Goal: Task Accomplishment & Management: Complete application form

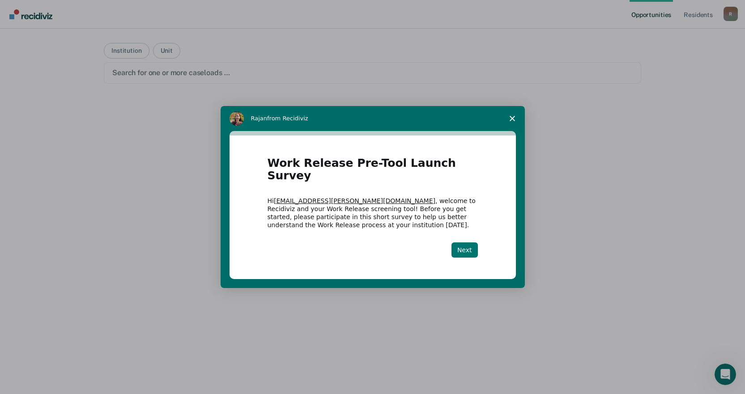
click at [465, 243] on button "Next" at bounding box center [464, 250] width 26 height 15
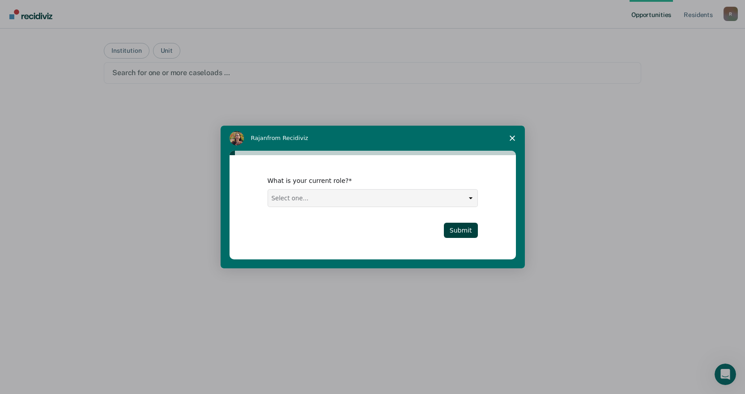
click at [467, 201] on select "Select one... Case Manager FUM Assistant [PERSON_NAME] [PERSON_NAME]" at bounding box center [372, 198] width 209 height 17
select select "FUM"
click at [268, 190] on select "Select one... Case Manager FUM Assistant [PERSON_NAME] [PERSON_NAME]" at bounding box center [372, 198] width 209 height 17
click at [450, 232] on button "Submit" at bounding box center [461, 230] width 34 height 15
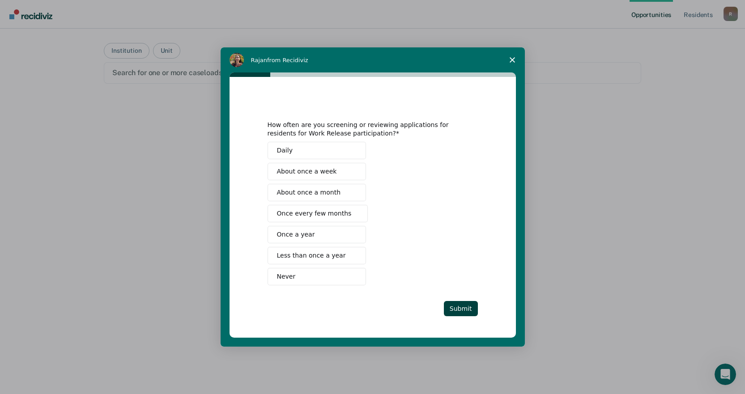
click at [358, 188] on button "About once a month" at bounding box center [317, 192] width 98 height 17
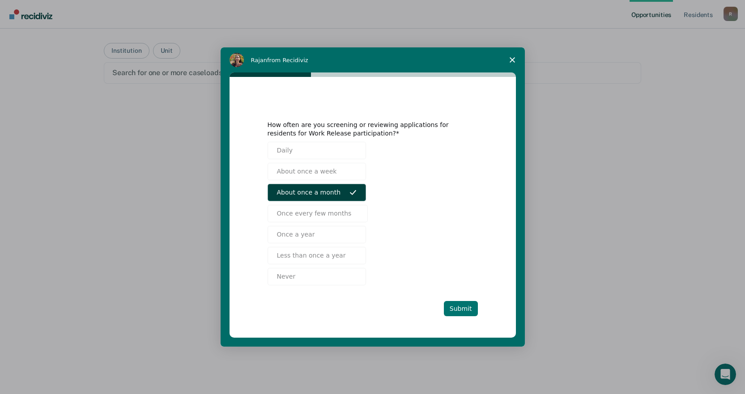
click at [473, 313] on button "Submit" at bounding box center [461, 308] width 34 height 15
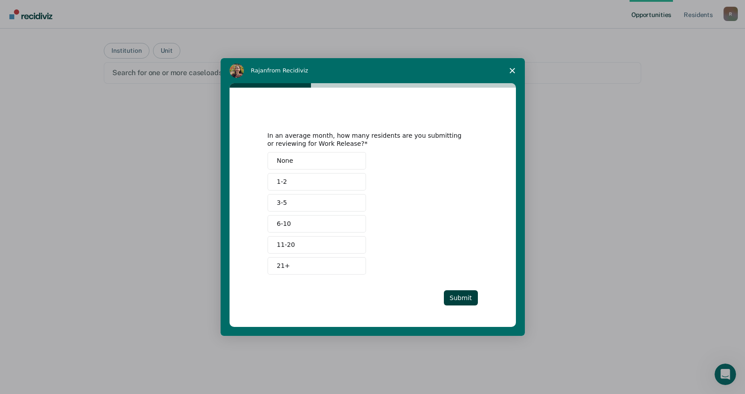
click at [351, 183] on span "Intercom messenger" at bounding box center [352, 182] width 7 height 7
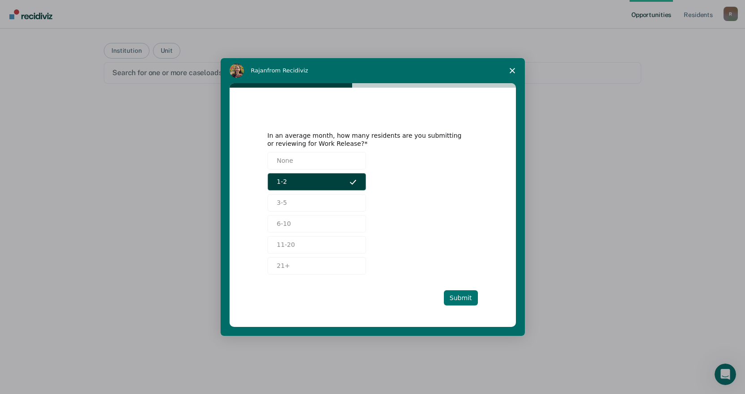
click at [457, 294] on button "Submit" at bounding box center [461, 297] width 34 height 15
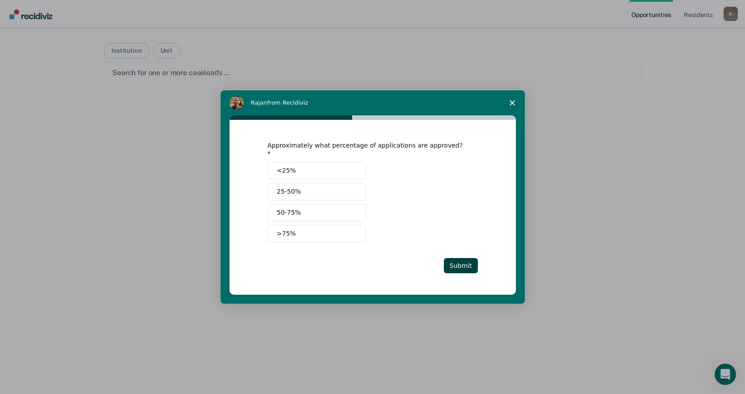
click at [352, 188] on span "Intercom messenger" at bounding box center [352, 191] width 7 height 7
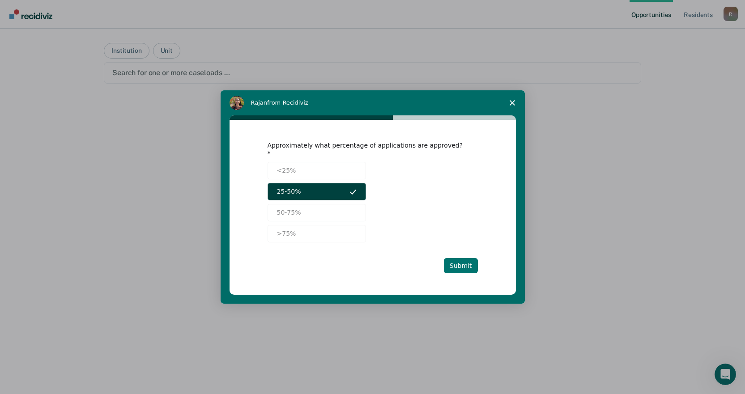
click at [464, 258] on button "Submit" at bounding box center [461, 265] width 34 height 15
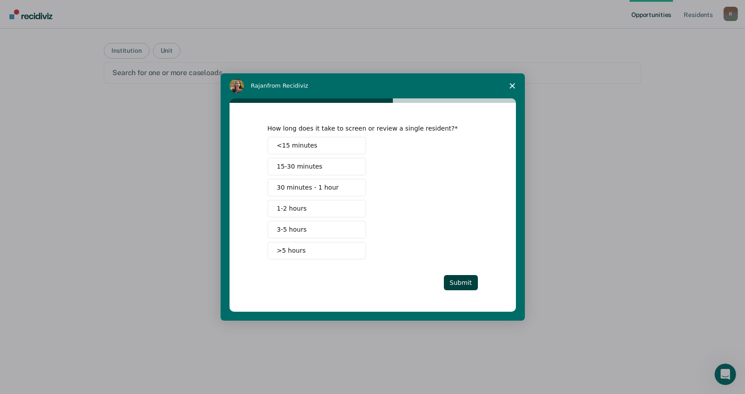
click at [363, 188] on button "30 minutes - 1 hour" at bounding box center [317, 187] width 98 height 17
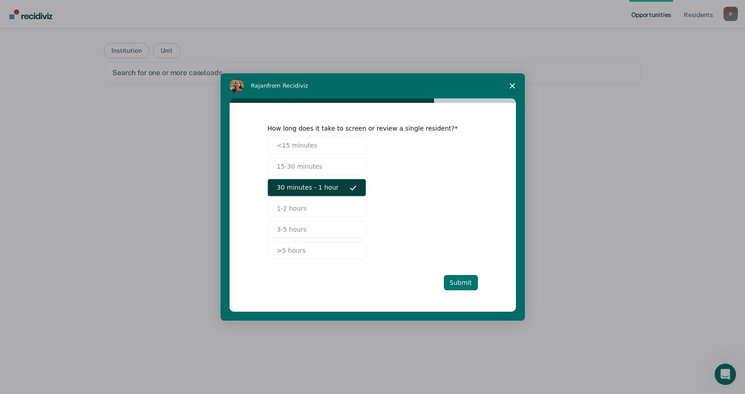
click at [463, 281] on button "Submit" at bounding box center [461, 282] width 34 height 15
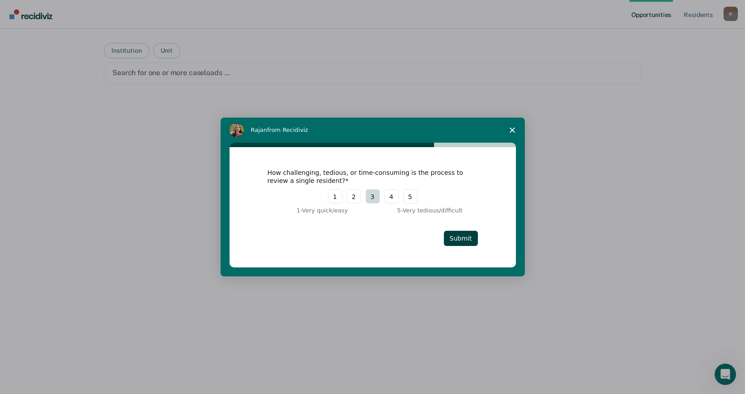
click at [370, 195] on button "3" at bounding box center [373, 196] width 14 height 14
click at [465, 243] on button "Submit" at bounding box center [461, 238] width 34 height 15
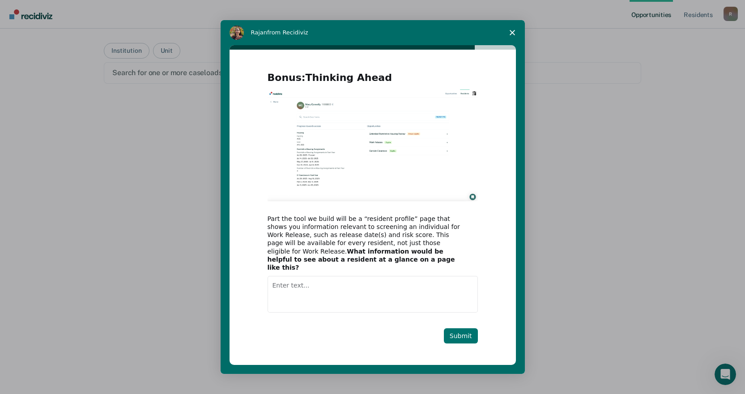
click at [462, 331] on button "Submit" at bounding box center [461, 335] width 34 height 15
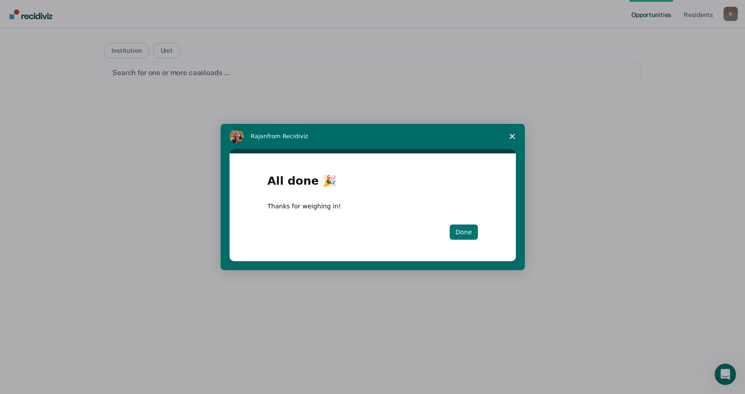
click at [470, 232] on button "Done" at bounding box center [464, 232] width 28 height 15
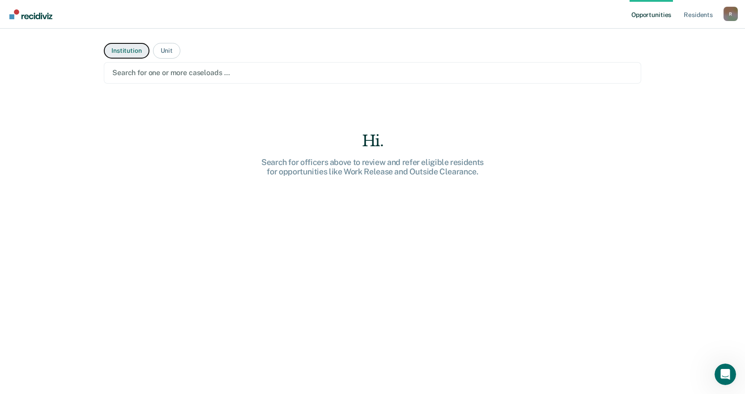
click at [128, 48] on button "Institution" at bounding box center [126, 51] width 45 height 16
click at [226, 74] on div at bounding box center [372, 73] width 520 height 10
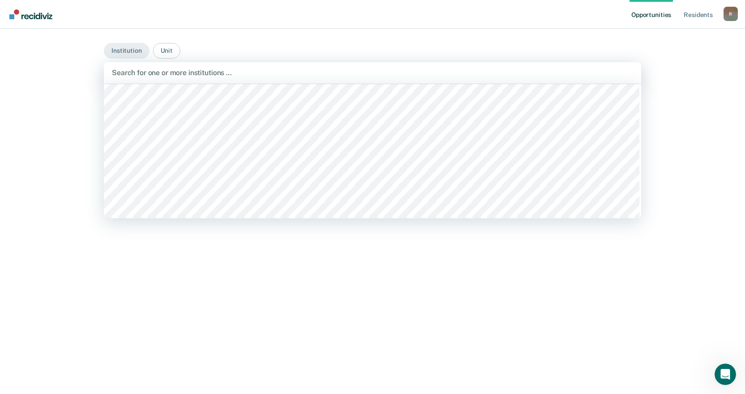
scroll to position [7248, 0]
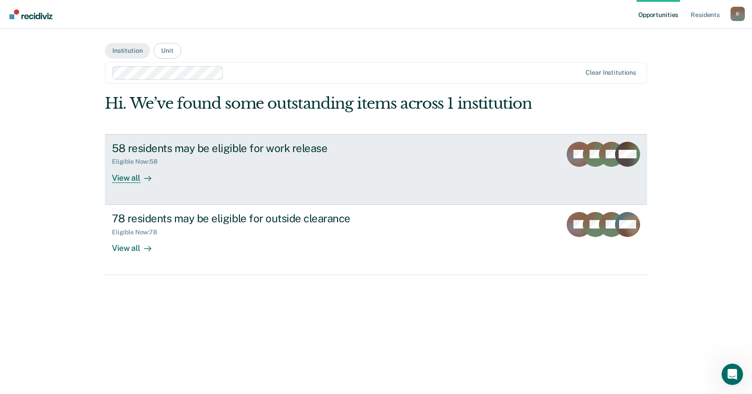
click at [128, 170] on div "View all" at bounding box center [137, 174] width 50 height 17
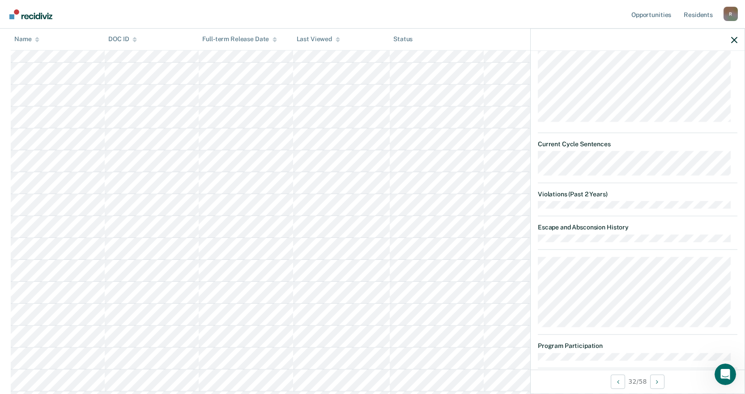
scroll to position [534, 0]
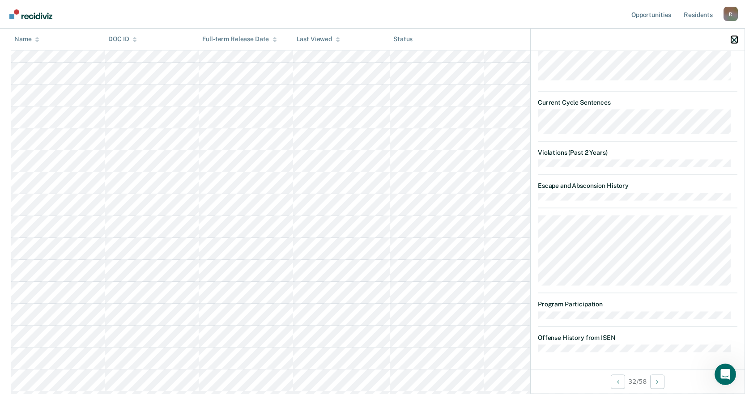
click at [733, 40] on icon "button" at bounding box center [734, 40] width 6 height 6
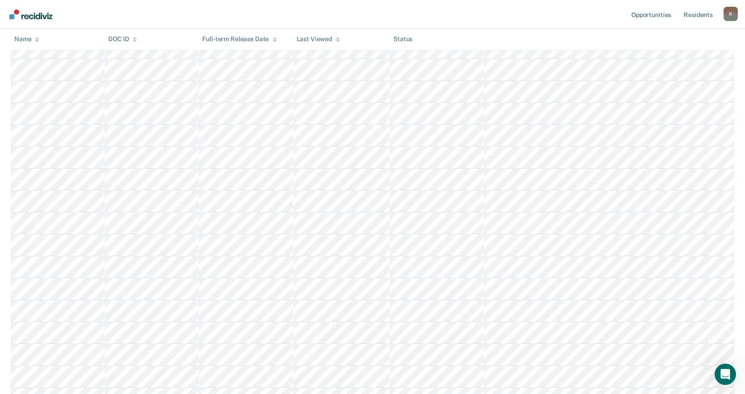
scroll to position [0, 0]
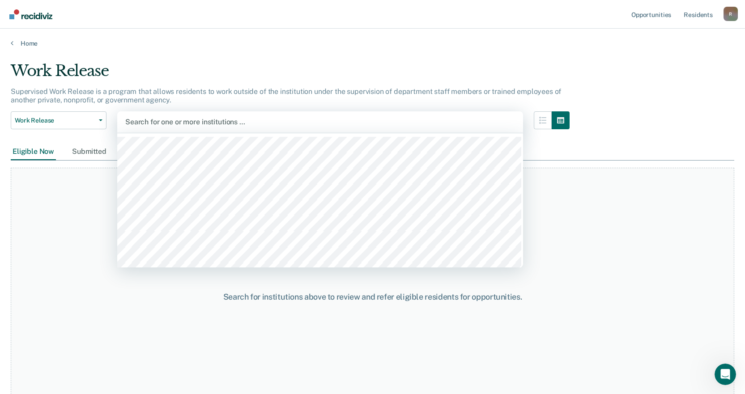
click at [234, 118] on div at bounding box center [320, 122] width 390 height 10
type input "[PERSON_NAME]"
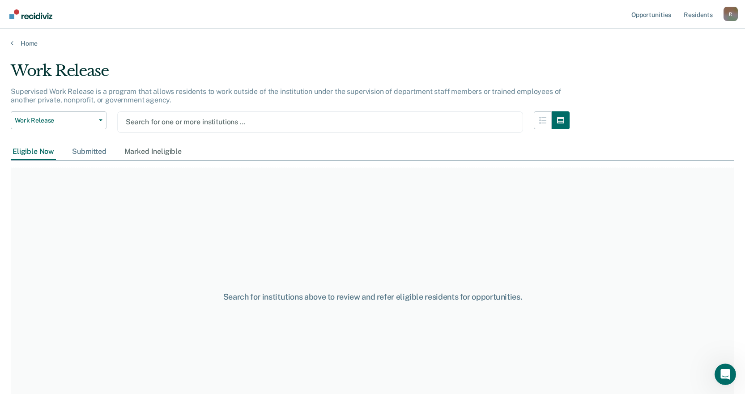
click at [85, 150] on div "Submitted" at bounding box center [89, 152] width 38 height 17
click at [153, 151] on div "Marked Ineligible" at bounding box center [153, 152] width 61 height 17
click at [36, 153] on div "Eligible Now" at bounding box center [33, 152] width 45 height 17
click at [110, 110] on div "Supervised Work Release is a program that allows residents to work outside of t…" at bounding box center [290, 99] width 559 height 24
click at [14, 16] on img "Go to Recidiviz Home" at bounding box center [30, 14] width 43 height 10
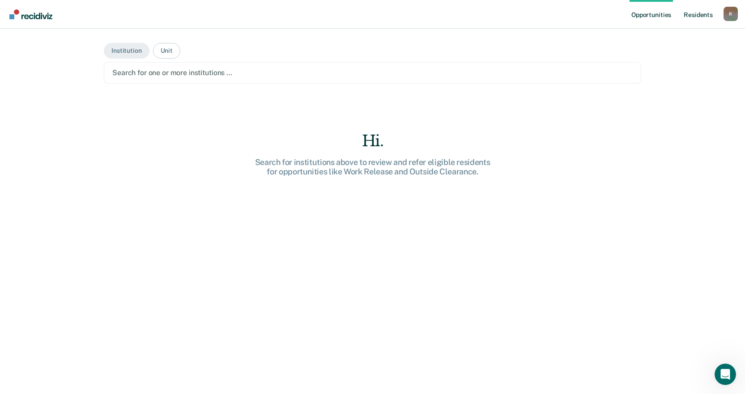
click at [694, 17] on link "Resident s" at bounding box center [698, 14] width 33 height 29
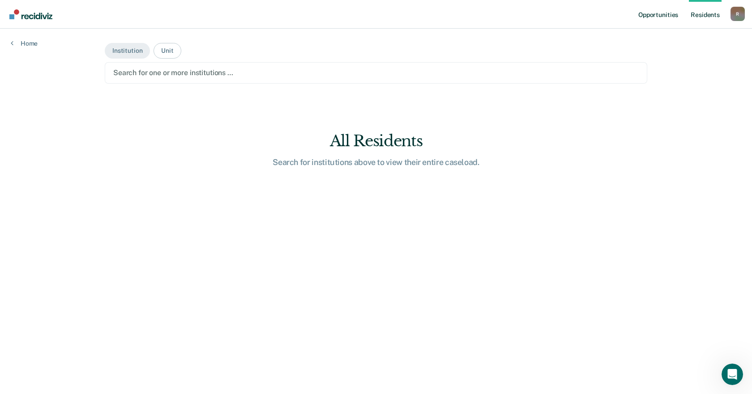
click at [667, 17] on link "Opportunities" at bounding box center [657, 14] width 43 height 29
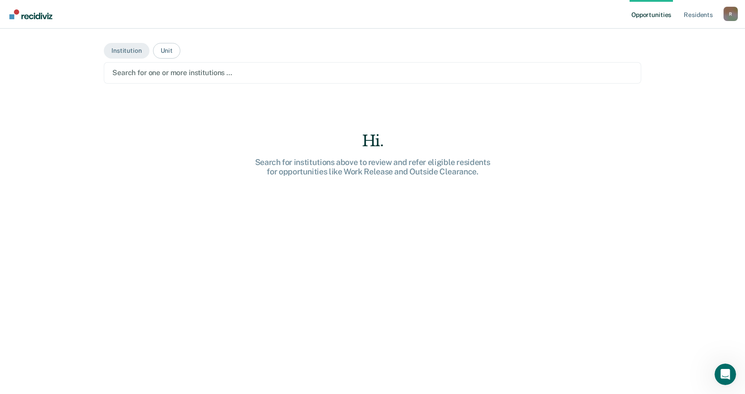
click at [732, 14] on div "R" at bounding box center [731, 14] width 14 height 14
click at [630, 40] on main "Institution Unit Search for one or more institutions … Hi. Search for instituti…" at bounding box center [372, 201] width 559 height 344
click at [728, 12] on div "R" at bounding box center [731, 14] width 14 height 14
click at [690, 38] on link "Profile" at bounding box center [695, 37] width 72 height 8
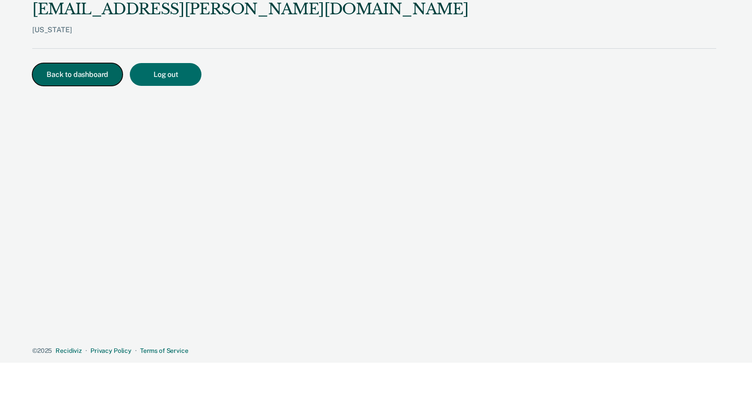
click at [109, 80] on button "Back to dashboard" at bounding box center [77, 74] width 90 height 23
